Goal: Use online tool/utility: Utilize a website feature to perform a specific function

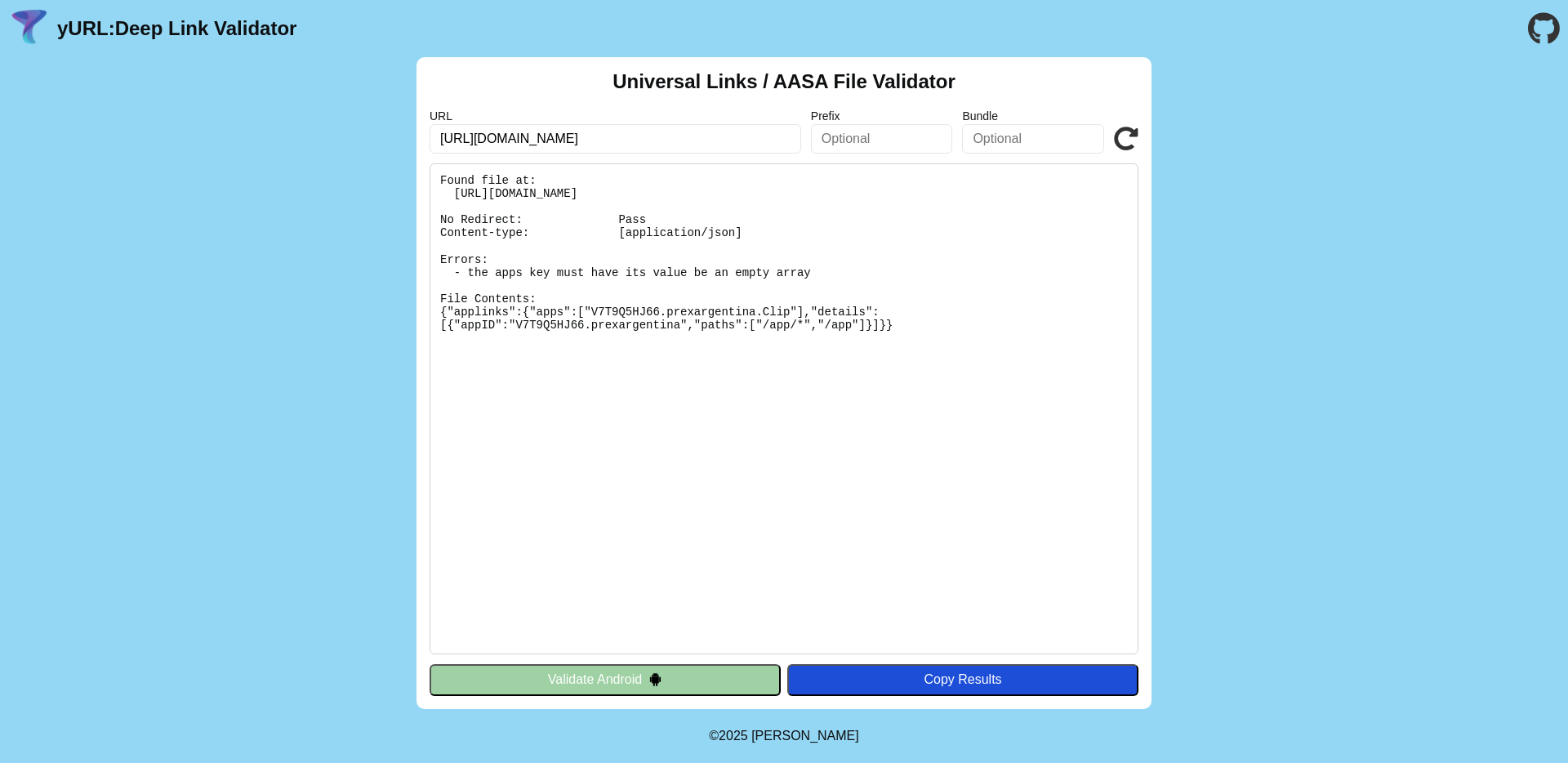
click at [724, 669] on button "Validate Android" at bounding box center [605, 680] width 351 height 31
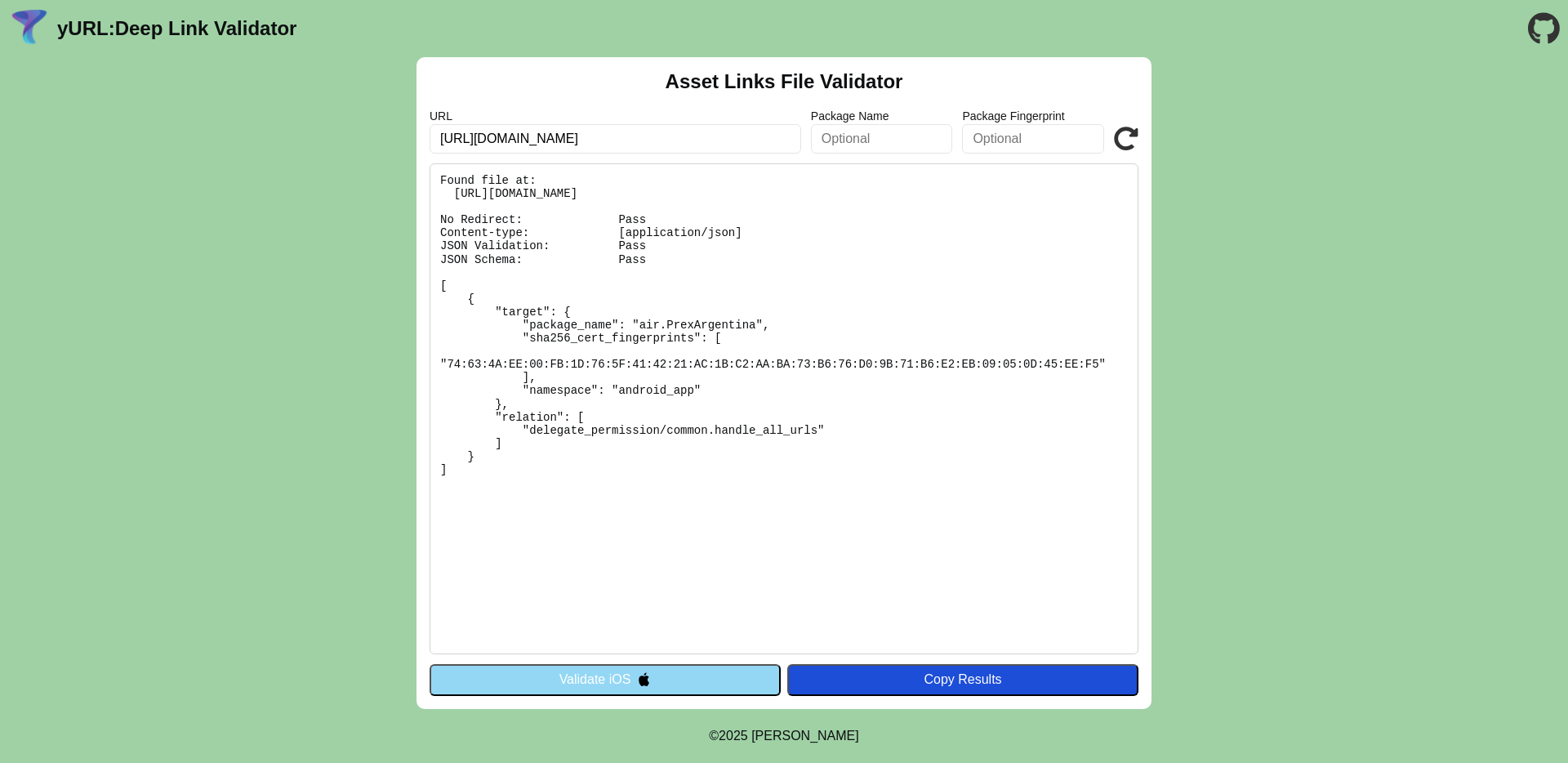
click at [655, 137] on input "https://app.prexcard.com.ar/app/" at bounding box center [616, 138] width 372 height 29
paste input "www.prexcard.com/.well-known/assetlinks.json"
type input "[URL][DOMAIN_NAME]"
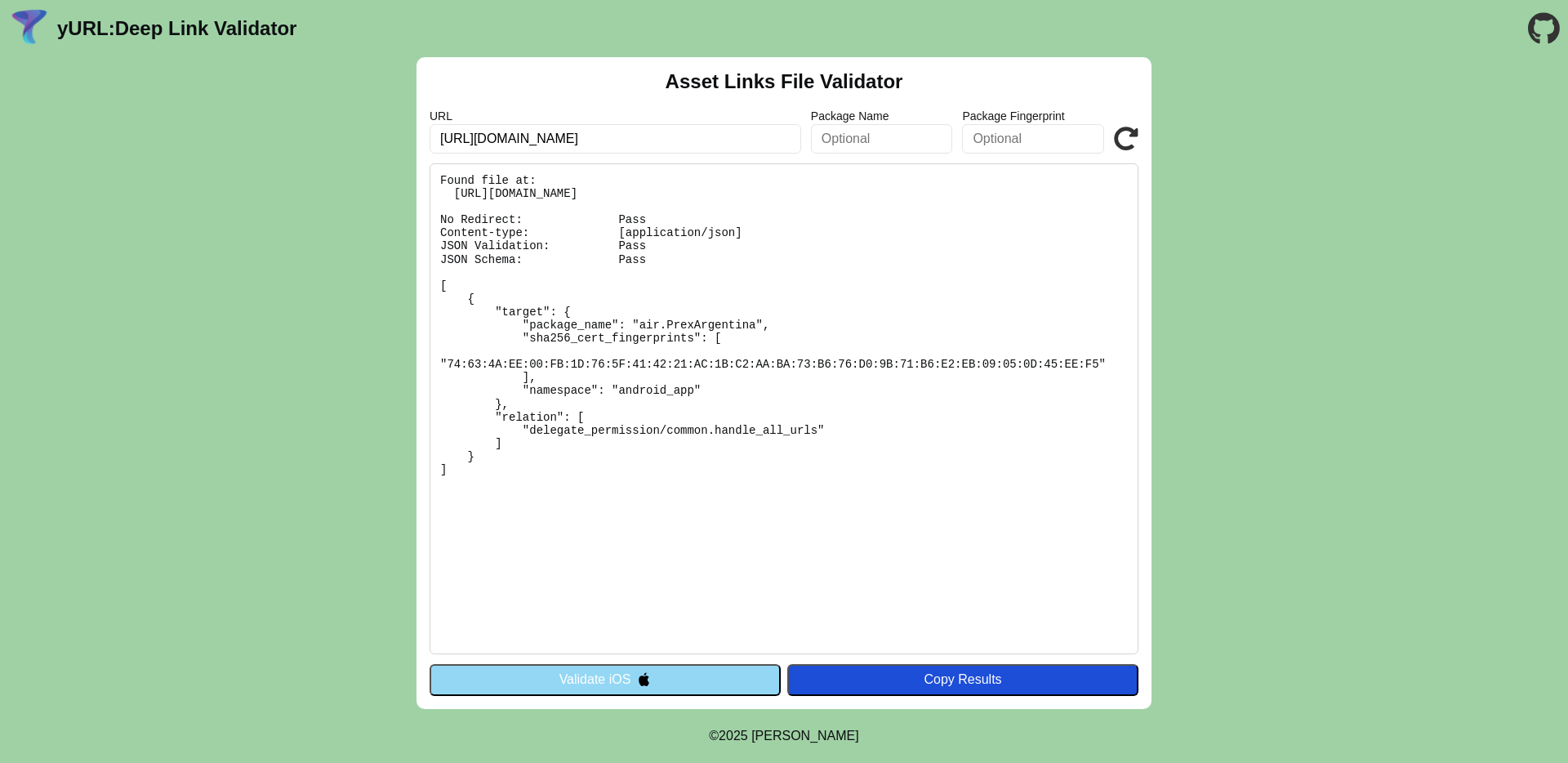
click button "Validate" at bounding box center [0, 0] width 0 height 0
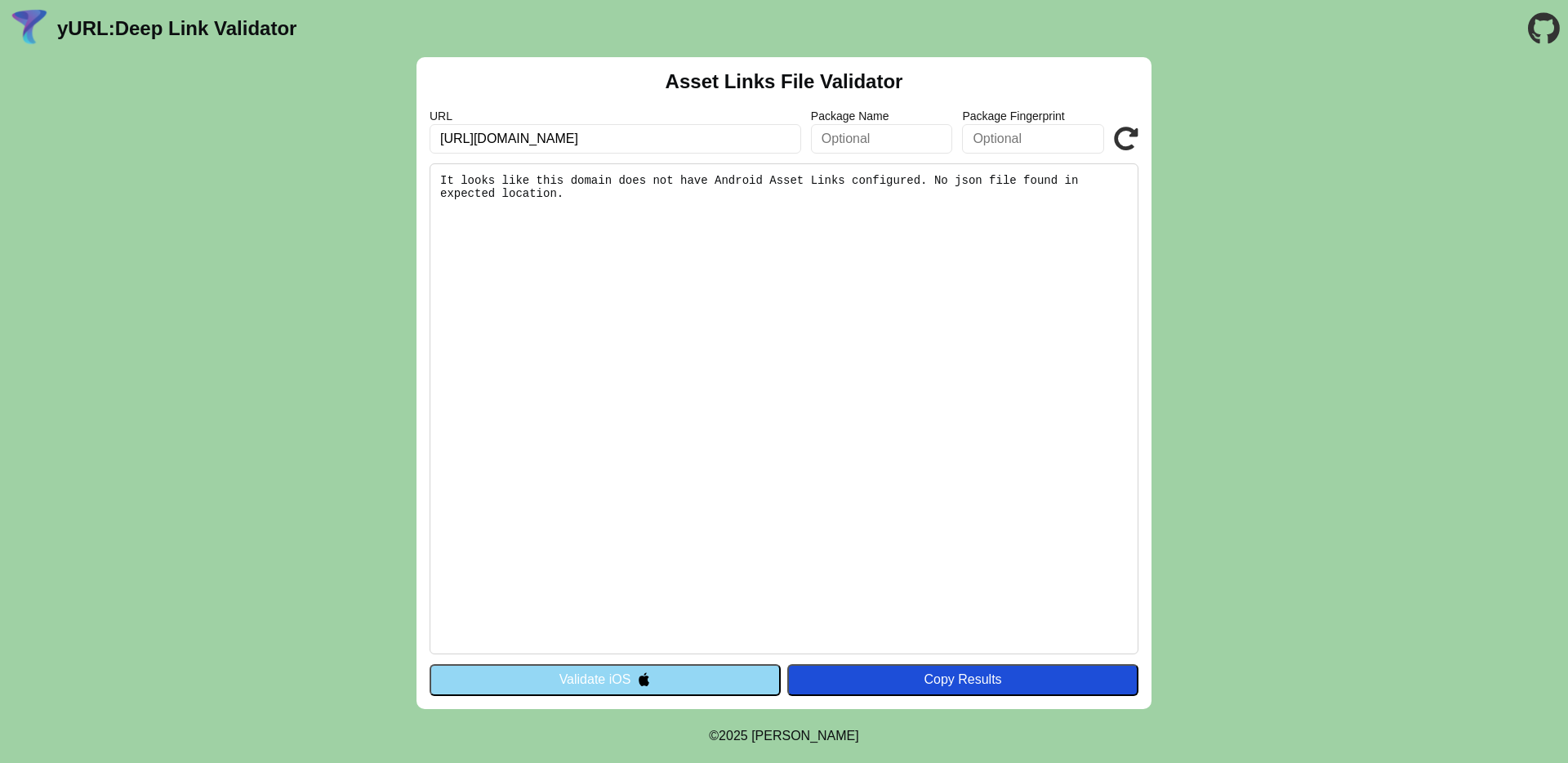
click at [624, 679] on button "Validate iOS" at bounding box center [605, 680] width 351 height 31
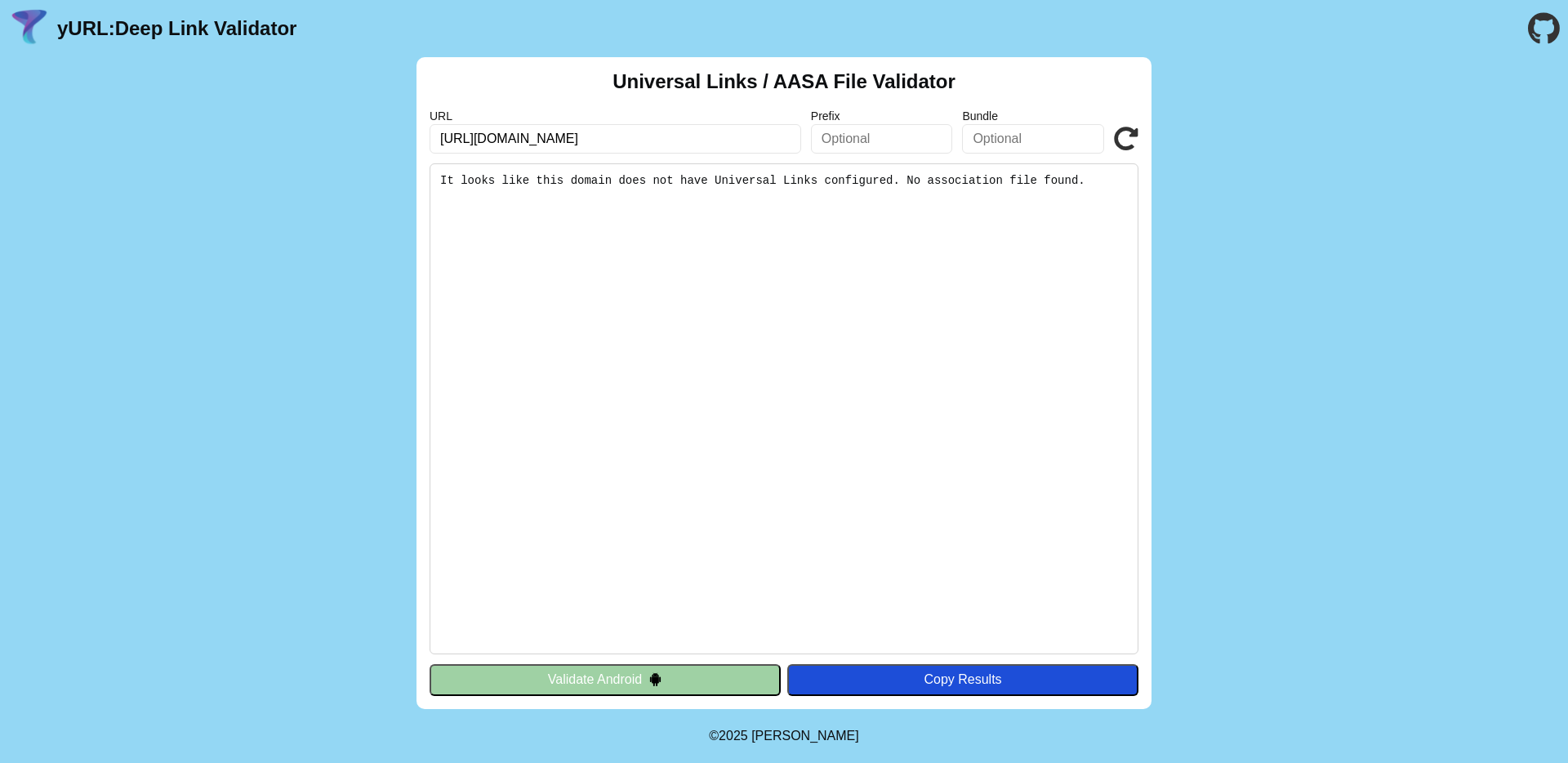
click at [653, 126] on input "[URL][DOMAIN_NAME]" at bounding box center [616, 138] width 372 height 29
click at [664, 135] on input "[URL][DOMAIN_NAME]" at bounding box center [616, 138] width 372 height 29
click button "Validate" at bounding box center [0, 0] width 0 height 0
click at [623, 134] on input "[URL][DOMAIN_NAME]" at bounding box center [616, 138] width 372 height 29
click at [623, 134] on input "https://www.prexcard.com/" at bounding box center [616, 138] width 372 height 29
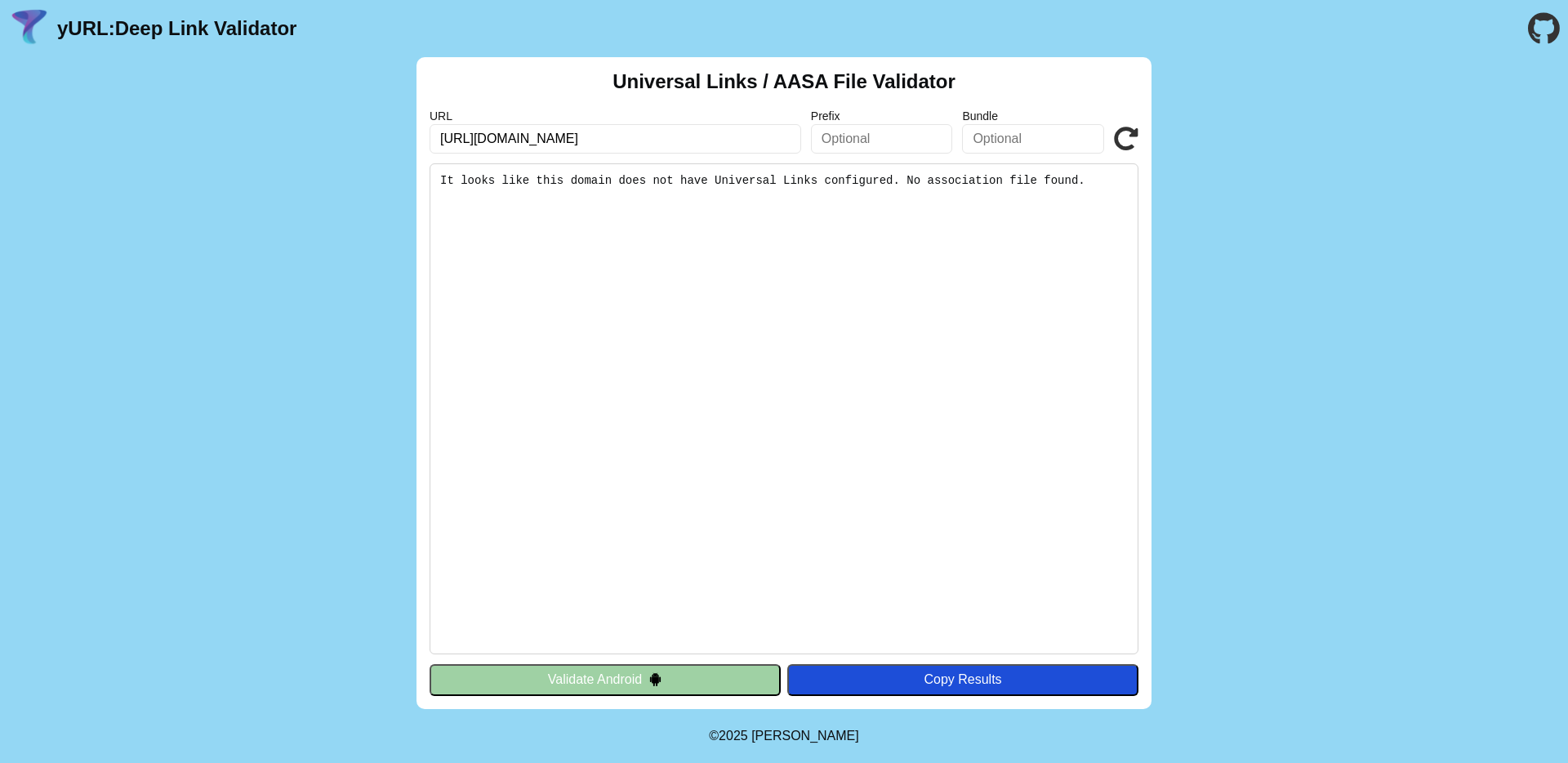
click at [623, 134] on input "https://www.prexcard.com/" at bounding box center [616, 138] width 372 height 29
click at [593, 687] on button "Validate Android" at bounding box center [605, 680] width 351 height 31
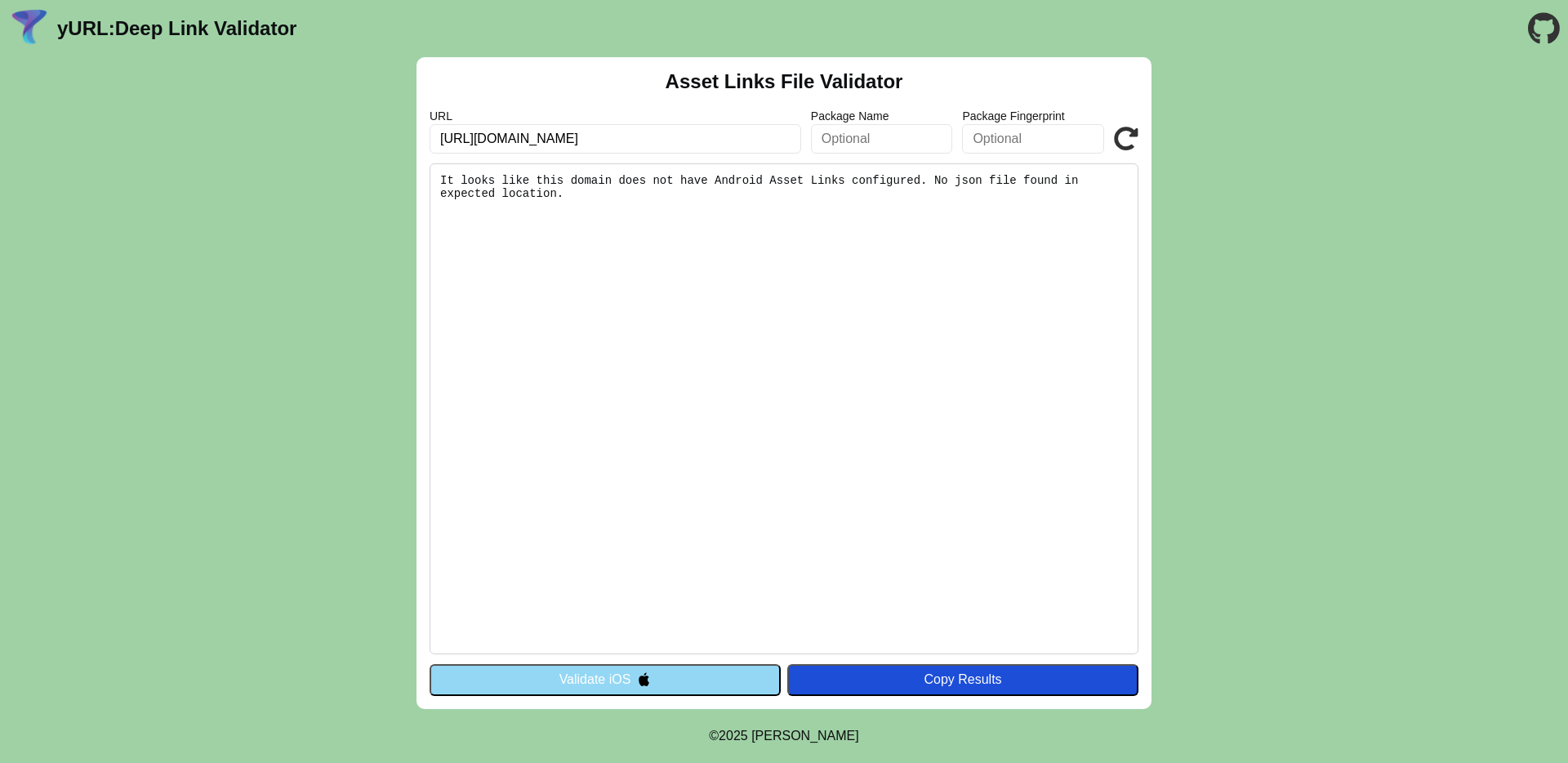
click at [614, 134] on input "https://www.prexcard.com/" at bounding box center [616, 138] width 372 height 29
click at [502, 138] on input "https://www.prexcard.com/" at bounding box center [616, 138] width 372 height 29
type input "https://app.prexcard.com/app"
click button "Validate" at bounding box center [0, 0] width 0 height 0
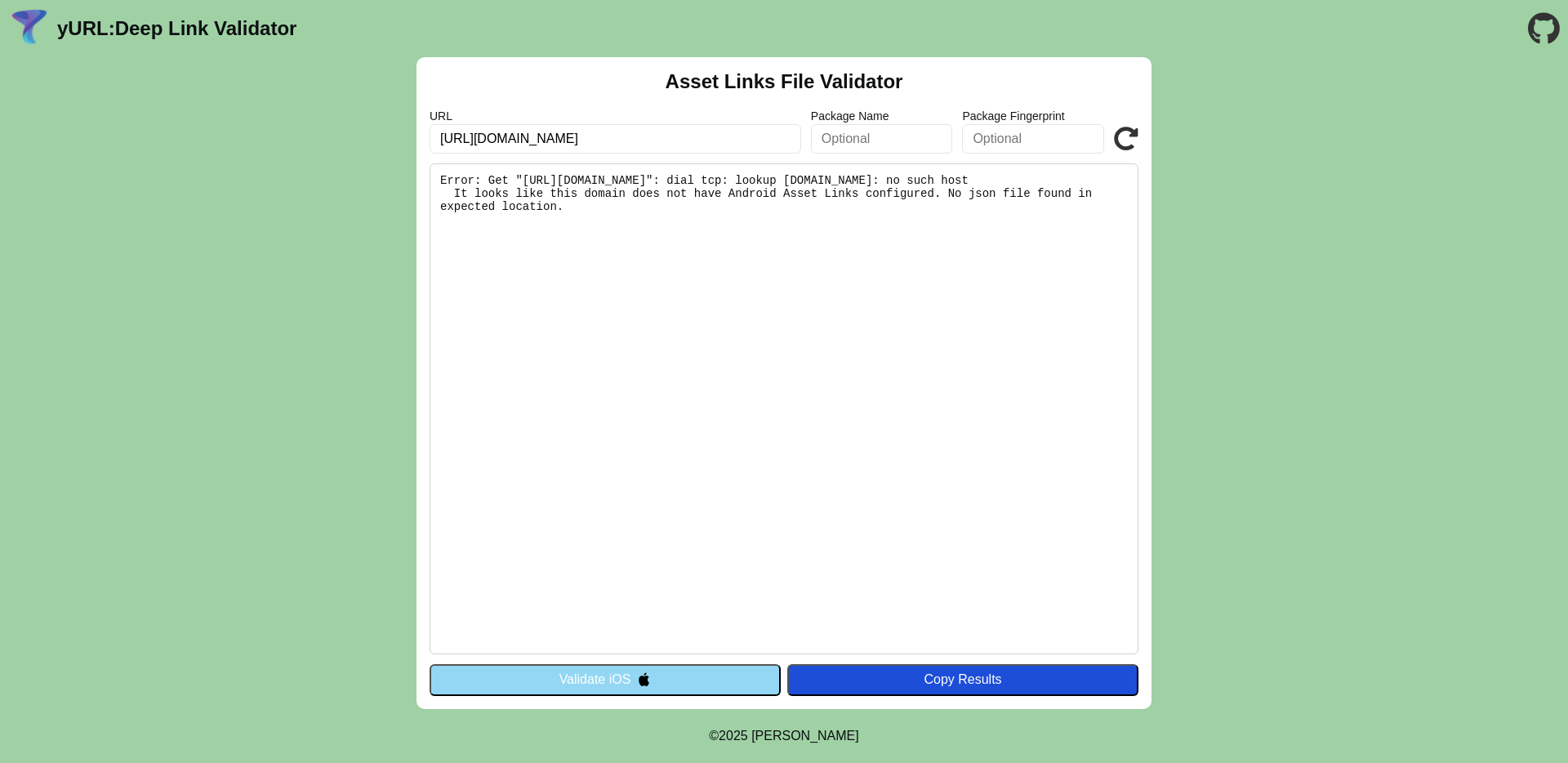
click at [577, 139] on input "https://app.prexcard.com/app" at bounding box center [616, 138] width 372 height 29
type input "[URL][DOMAIN_NAME]"
click button "Validate" at bounding box center [0, 0] width 0 height 0
